Goal: Task Accomplishment & Management: Use online tool/utility

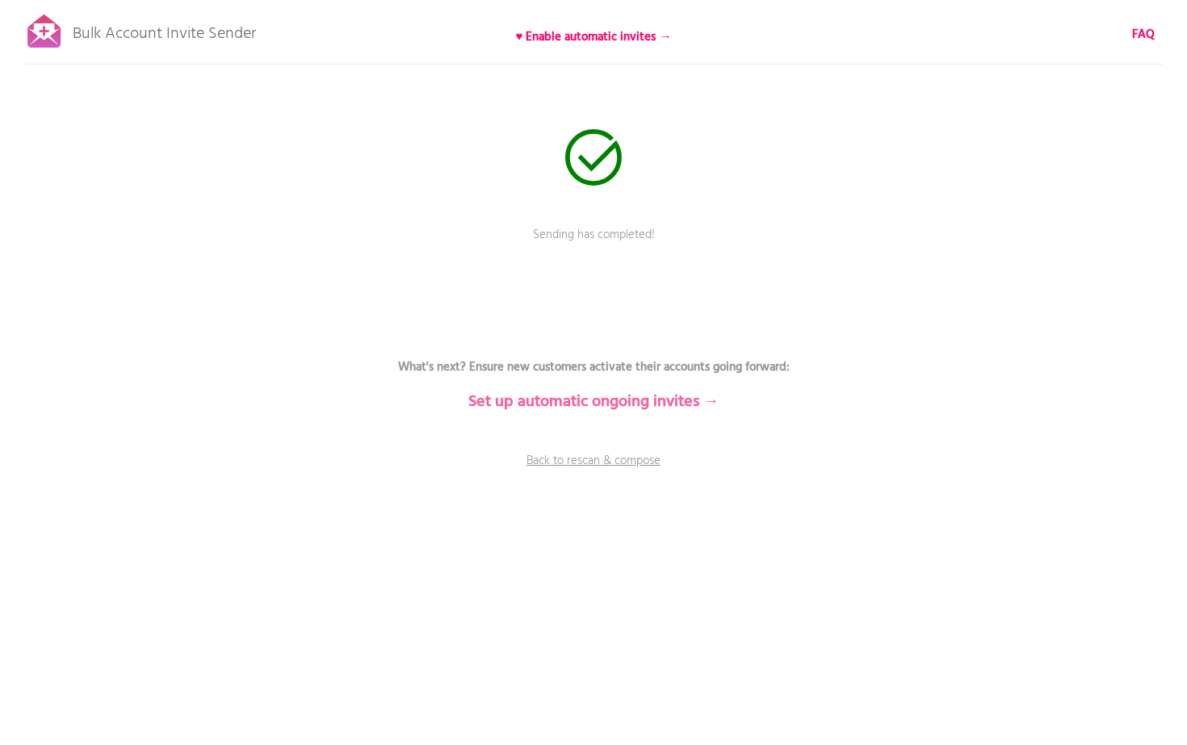
click at [630, 404] on b "Set up automatic ongoing invites →" at bounding box center [593, 402] width 251 height 26
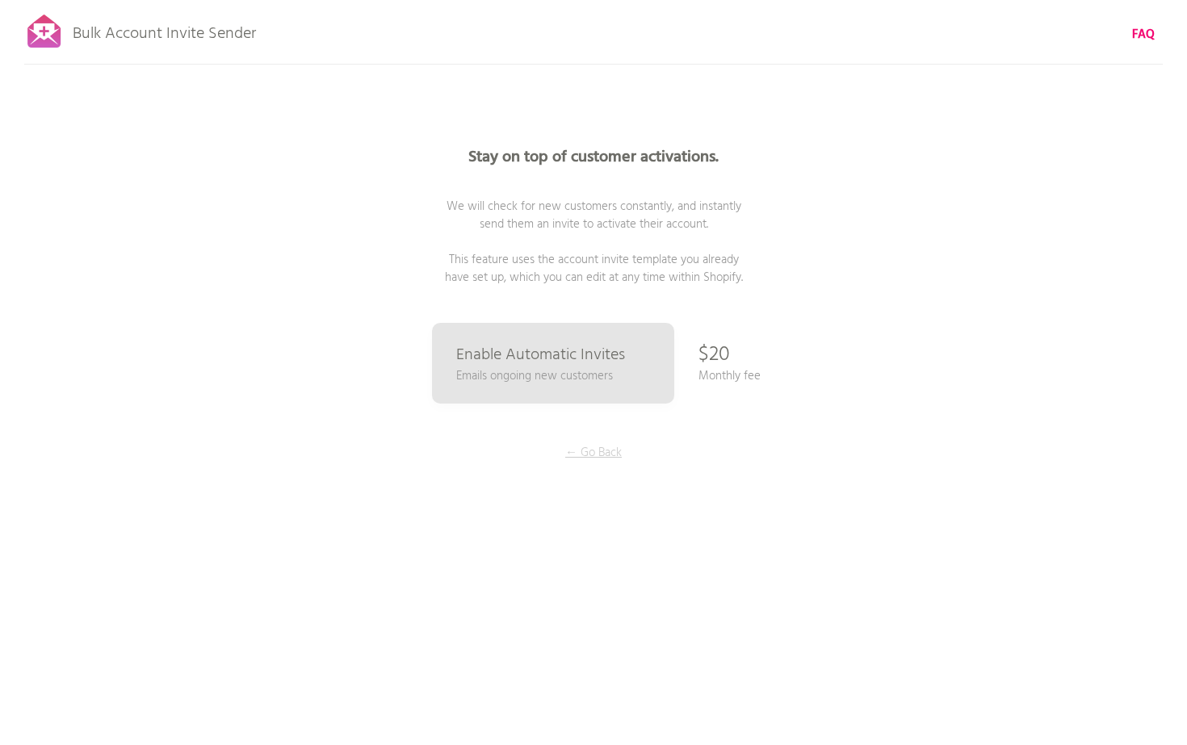
click at [600, 449] on p "← Go Back" at bounding box center [593, 453] width 121 height 18
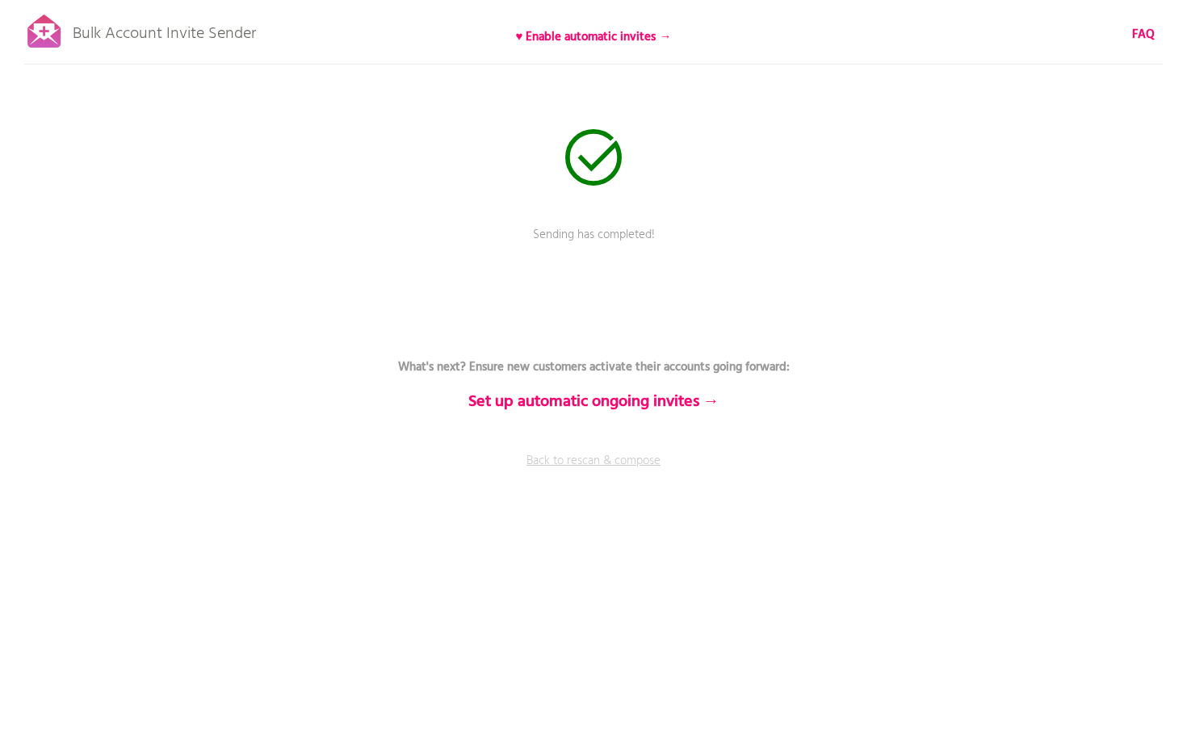
click at [606, 465] on link "Back to rescan & compose" at bounding box center [593, 472] width 484 height 40
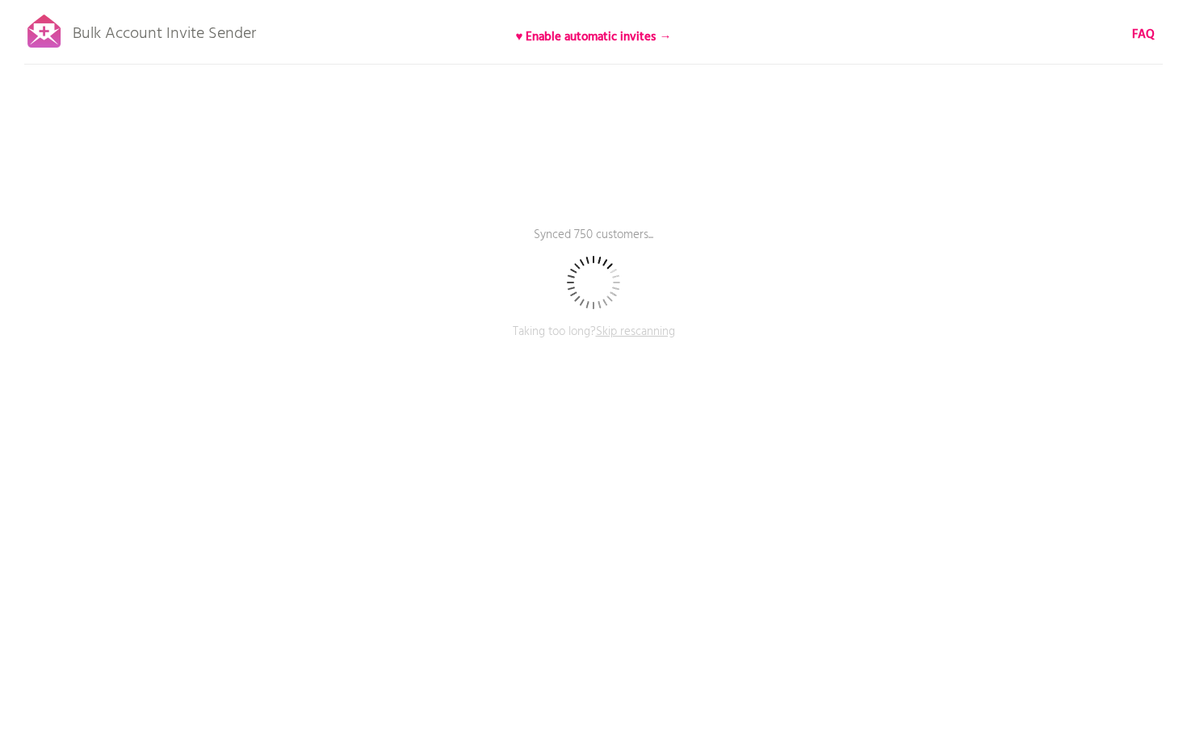
click at [628, 327] on span "Skip rescanning" at bounding box center [635, 331] width 79 height 19
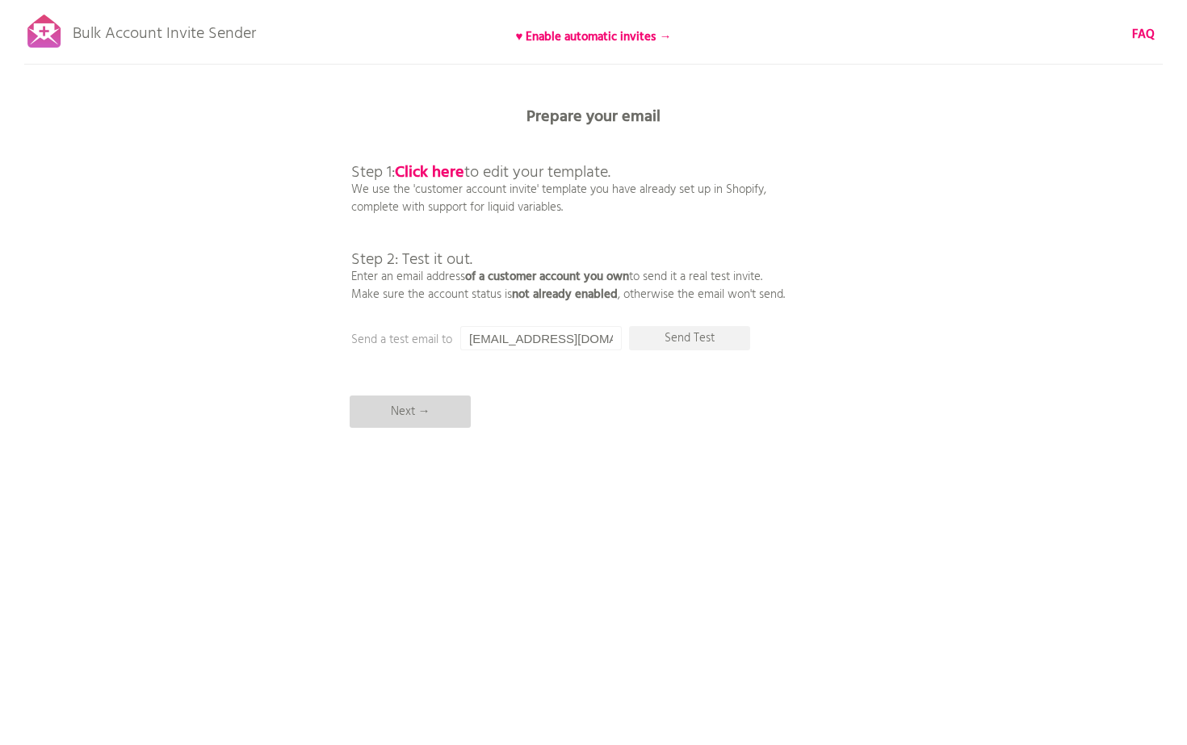
click at [417, 421] on p "Next →" at bounding box center [410, 412] width 121 height 32
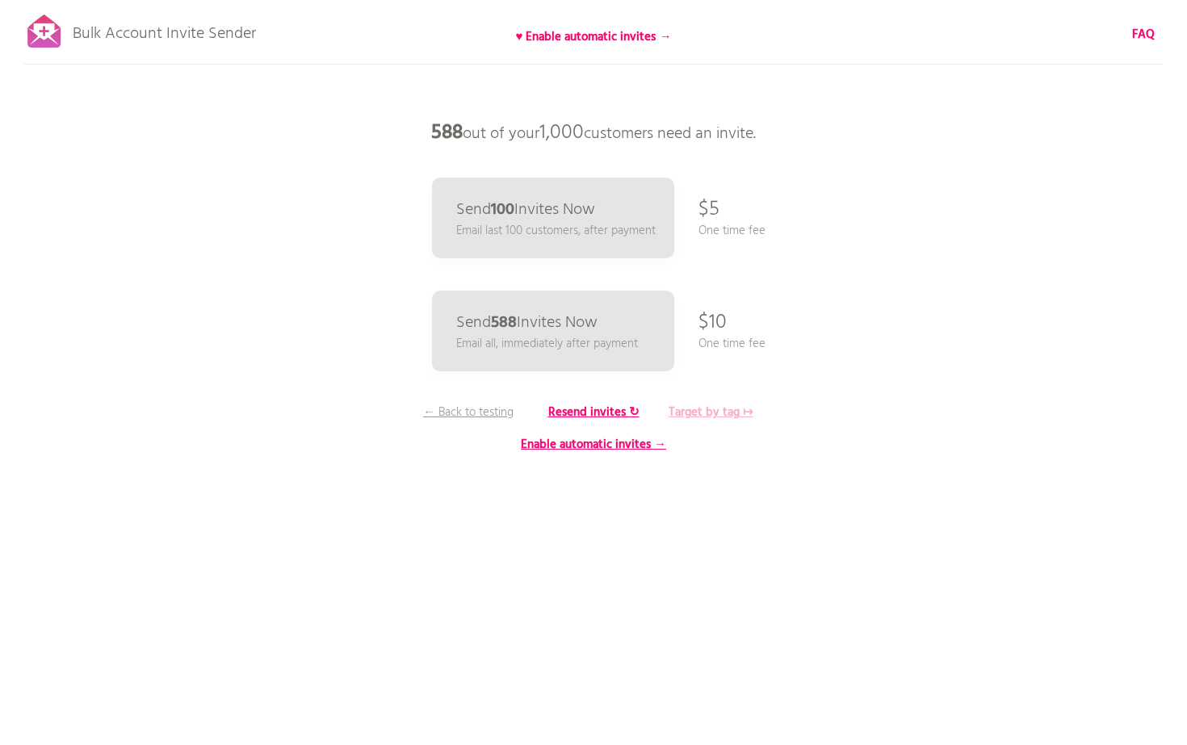
click at [694, 418] on b "Target by tag ↦" at bounding box center [711, 412] width 85 height 19
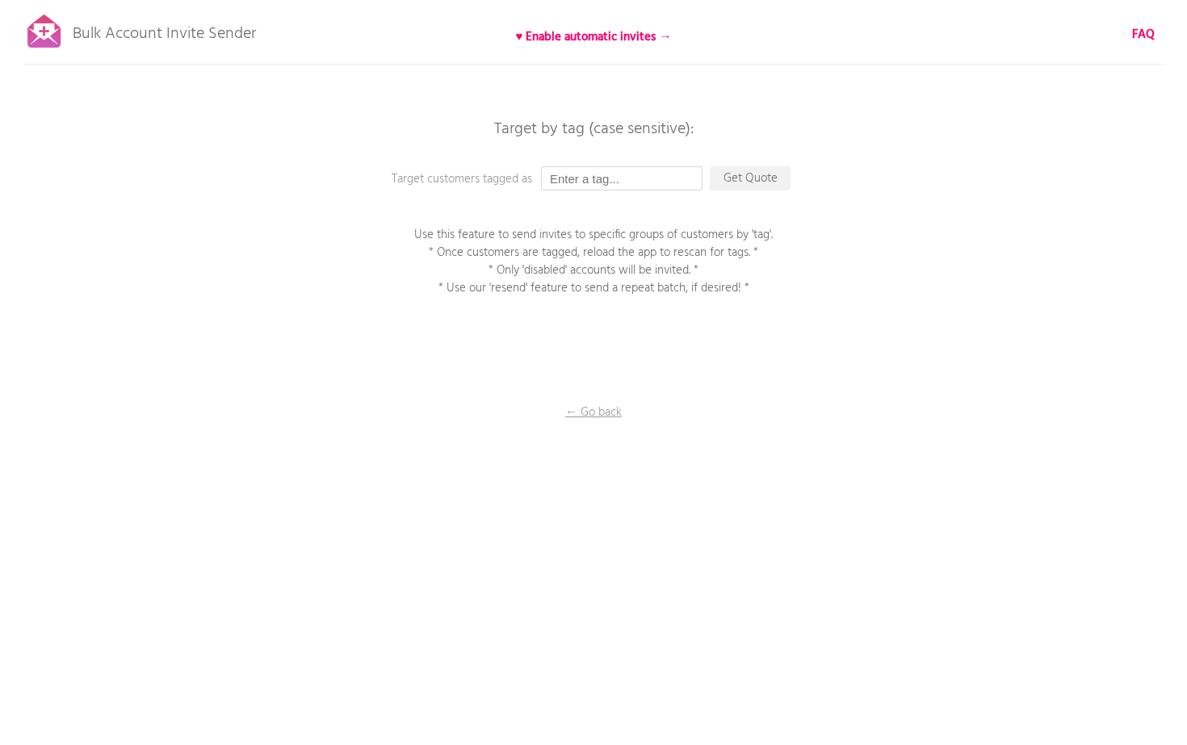
click at [593, 178] on input "text" at bounding box center [621, 178] width 161 height 24
click at [765, 176] on p "Get Quote" at bounding box center [750, 178] width 81 height 24
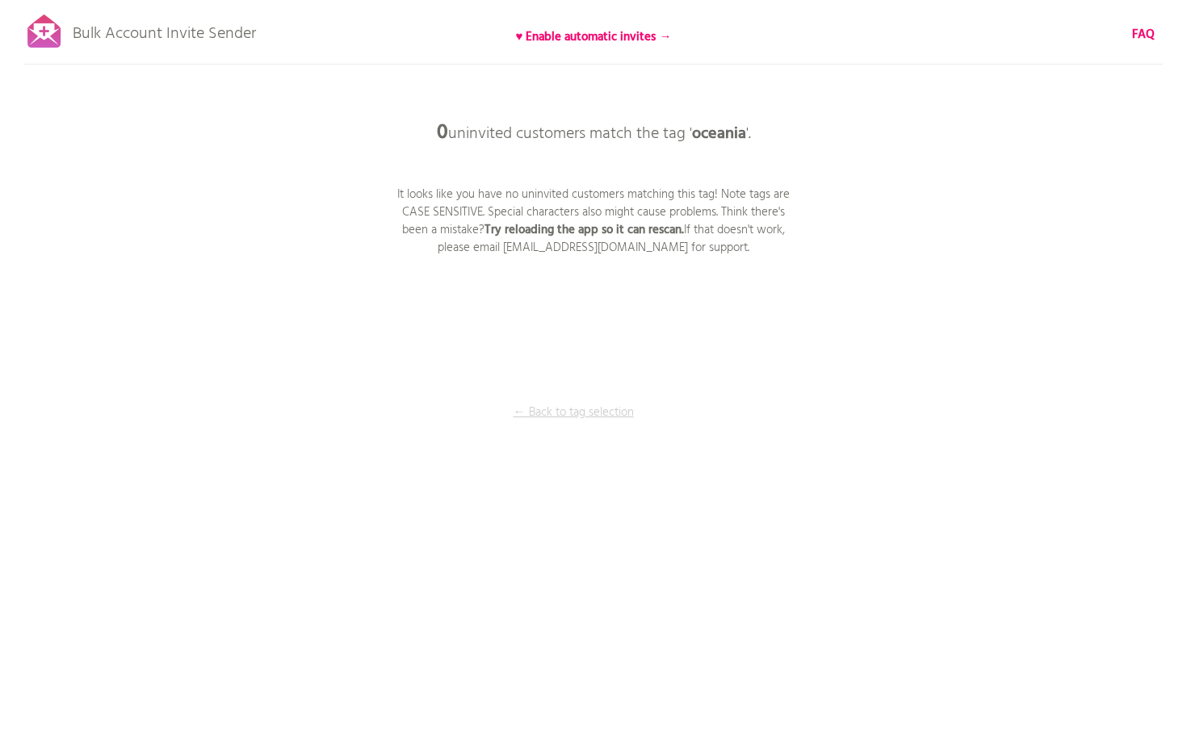
click at [583, 414] on p "← Back to tag selection" at bounding box center [573, 413] width 121 height 18
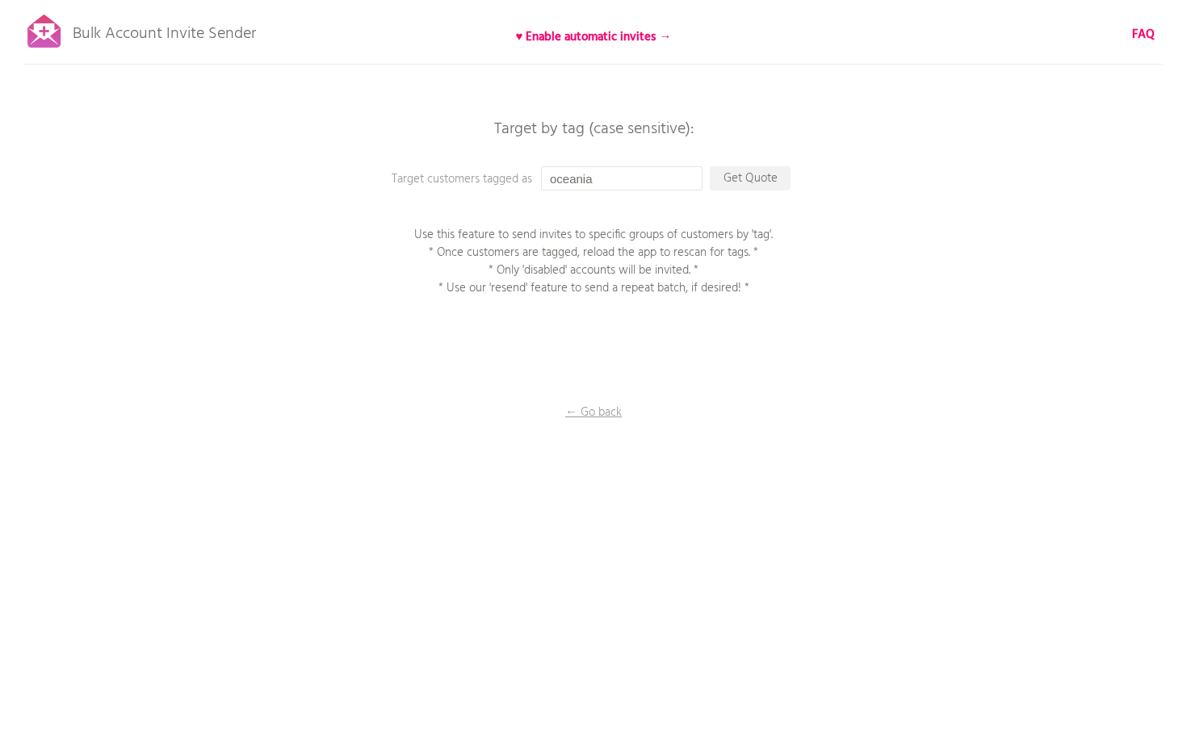
click at [559, 181] on input "oceania" at bounding box center [621, 178] width 161 height 24
type input "Oceania"
click at [760, 181] on p "Get Quote" at bounding box center [750, 178] width 81 height 24
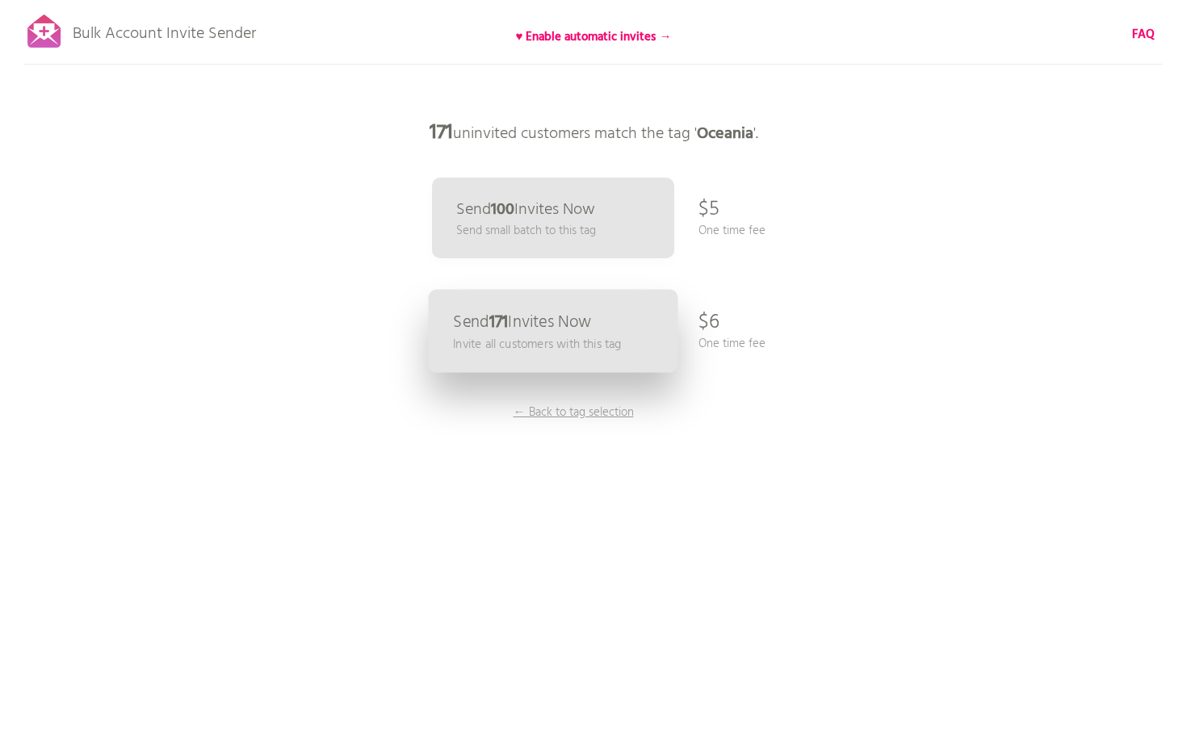
click at [555, 337] on p "Invite all customers with this tag" at bounding box center [537, 344] width 168 height 19
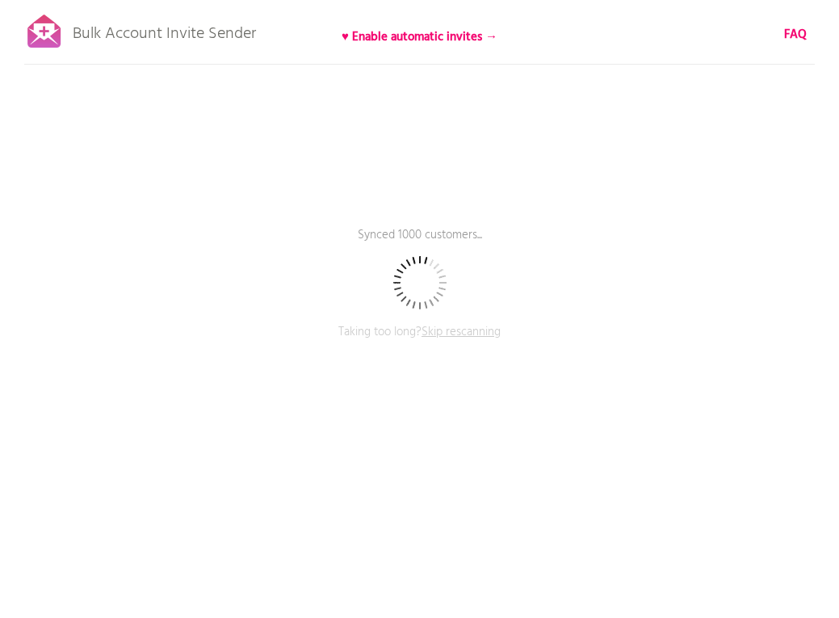
click at [469, 333] on span "Skip rescanning" at bounding box center [460, 331] width 79 height 19
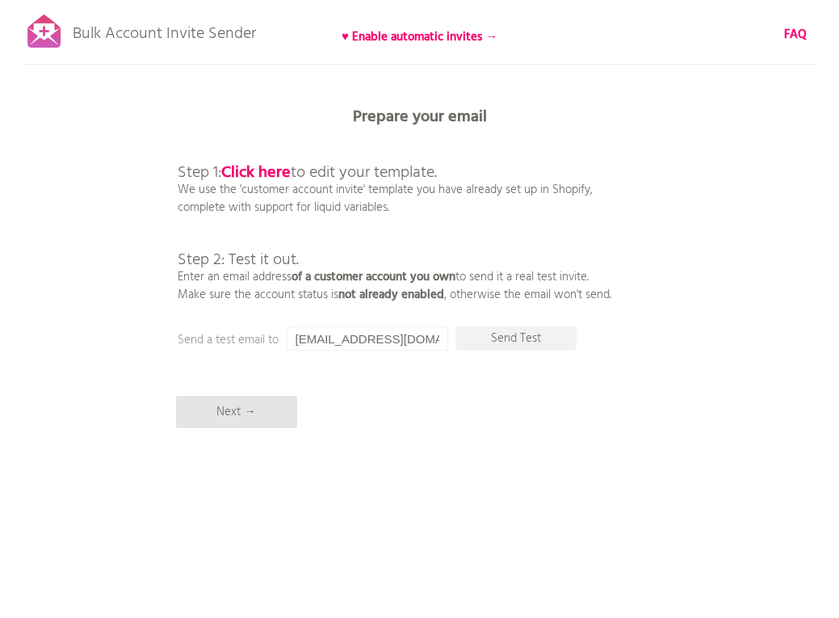
click at [249, 428] on div "Bulk Account Invite Sender ♥ Enable automatic invites → FAQ Skipped syncing cus…" at bounding box center [419, 282] width 839 height 565
click at [237, 413] on p "Next →" at bounding box center [236, 412] width 121 height 32
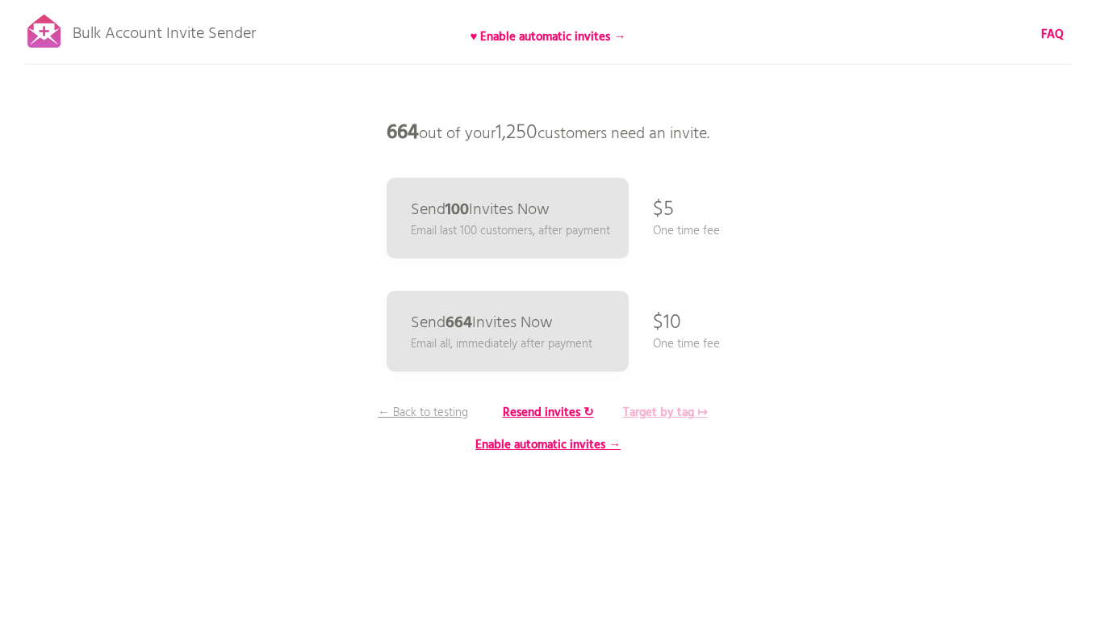
click at [653, 412] on b "Target by tag ↦" at bounding box center [665, 412] width 85 height 19
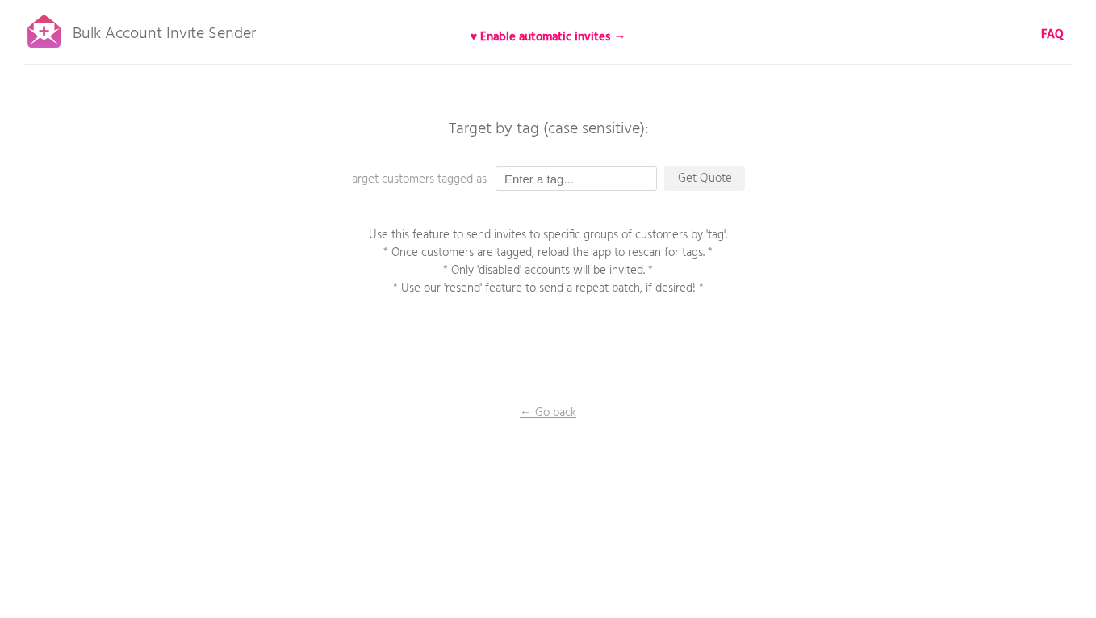
click at [555, 178] on input "text" at bounding box center [576, 178] width 161 height 24
type input "Oceania"
click at [719, 174] on p "Get Quote" at bounding box center [704, 178] width 81 height 24
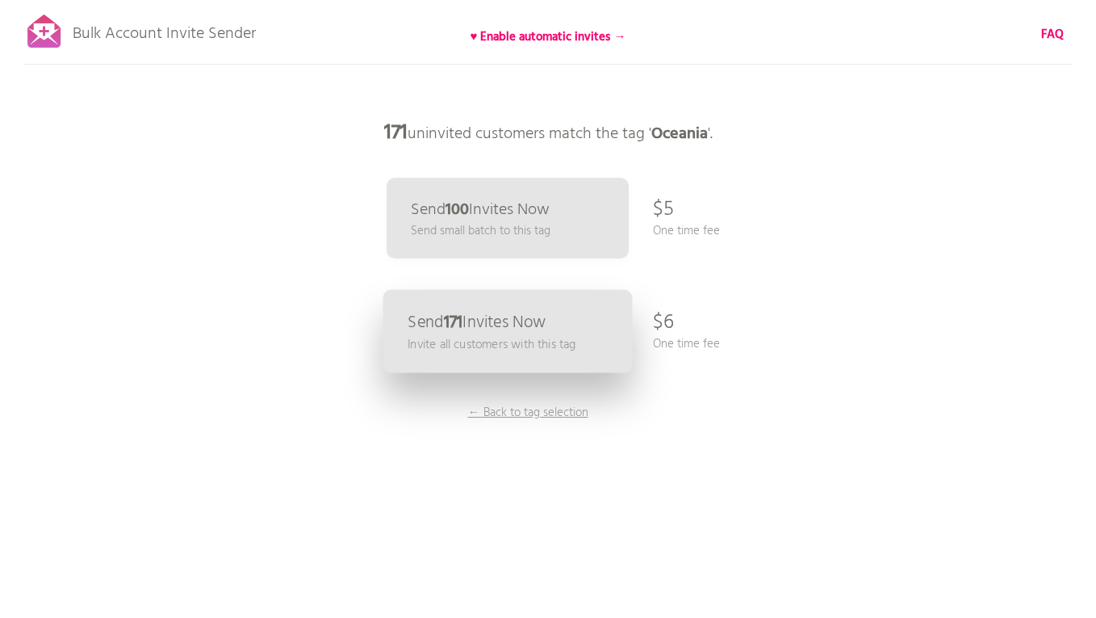
click at [546, 335] on p "Invite all customers with this tag" at bounding box center [492, 344] width 168 height 19
